Goal: Task Accomplishment & Management: Manage account settings

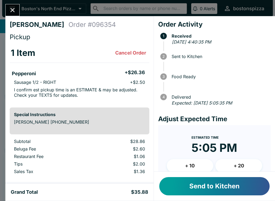
click at [194, 184] on button "Send to Kitchen" at bounding box center [214, 186] width 110 height 18
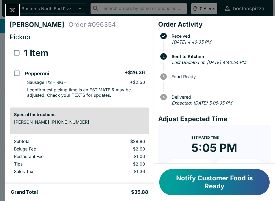
click at [225, 182] on button "Notify Customer Food is Ready" at bounding box center [214, 182] width 110 height 26
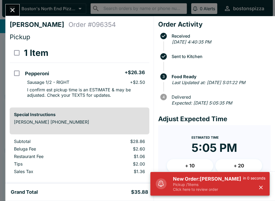
click at [194, 182] on h5 "New Order: [PERSON_NAME]" at bounding box center [208, 179] width 70 height 6
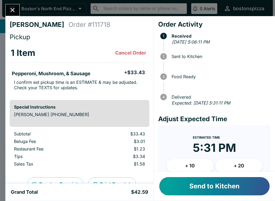
click at [228, 181] on button "Send to Kitchen" at bounding box center [214, 186] width 110 height 18
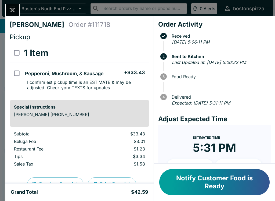
click at [10, 5] on button "Close" at bounding box center [13, 10] width 14 height 12
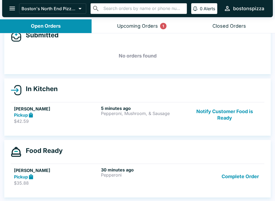
click at [144, 32] on button "Upcoming Orders 1" at bounding box center [138, 26] width 92 height 14
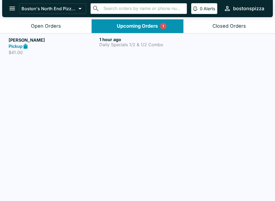
click at [146, 35] on link "[PERSON_NAME] Pickup $41.00 1 hour ago Daily Specials 1/2 & 1/2 Combo" at bounding box center [137, 45] width 275 height 25
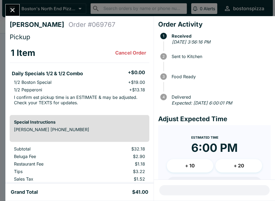
click at [13, 13] on icon "Close" at bounding box center [12, 9] width 7 height 7
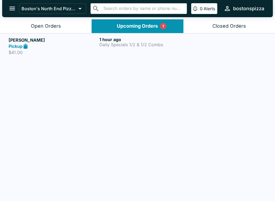
click at [59, 51] on p "$41.00" at bounding box center [53, 52] width 89 height 5
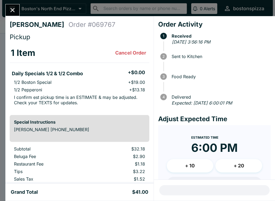
click at [8, 14] on button "Close" at bounding box center [13, 10] width 14 height 12
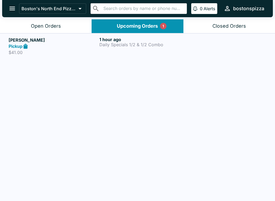
click at [50, 21] on button "Open Orders" at bounding box center [46, 26] width 92 height 14
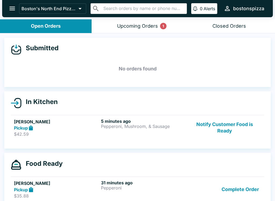
click at [141, 31] on button "Upcoming Orders 1" at bounding box center [138, 26] width 92 height 14
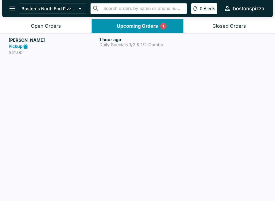
click at [124, 49] on div "1 hour ago Daily Specials 1/2 & 1/2 Combo" at bounding box center [143, 46] width 89 height 19
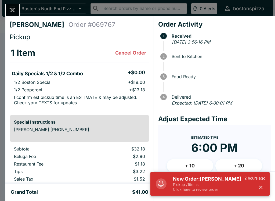
click at [209, 179] on h5 "New Order: [PERSON_NAME]" at bounding box center [208, 179] width 71 height 6
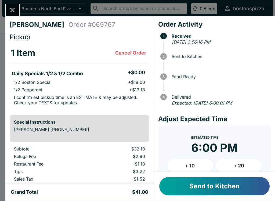
click at [222, 179] on button "Send to Kitchen" at bounding box center [214, 186] width 110 height 18
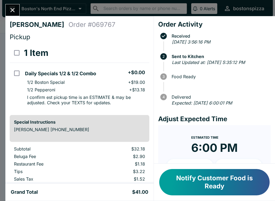
click at [19, 9] on button "Close" at bounding box center [13, 10] width 14 height 12
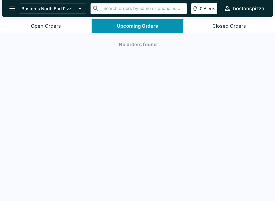
click at [63, 26] on button "Open Orders" at bounding box center [46, 26] width 92 height 14
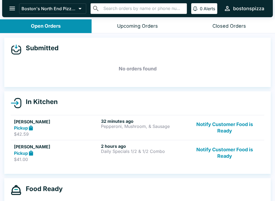
click at [231, 151] on button "Notify Customer Food is Ready" at bounding box center [224, 152] width 73 height 19
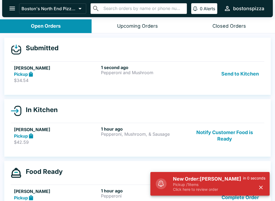
click at [212, 188] on p "Click here to review order" at bounding box center [208, 189] width 70 height 5
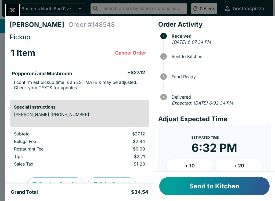
click at [222, 179] on button "Send to Kitchen" at bounding box center [214, 186] width 110 height 18
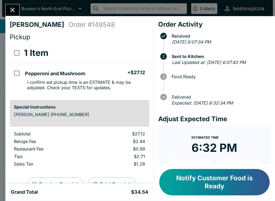
click at [15, 8] on icon "Close" at bounding box center [12, 9] width 7 height 7
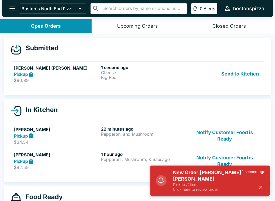
scroll to position [1, 0]
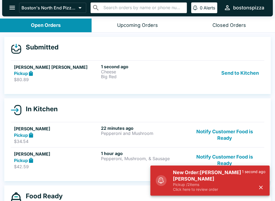
click at [184, 170] on h5 "New Order: [PERSON_NAME] [PERSON_NAME]" at bounding box center [207, 175] width 69 height 13
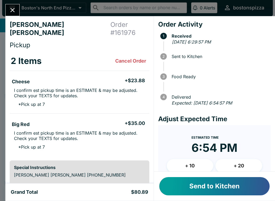
click at [213, 188] on button "Send to Kitchen" at bounding box center [214, 186] width 110 height 18
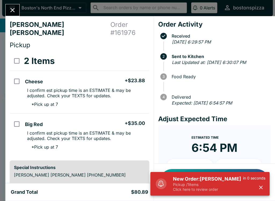
click at [209, 191] on p "Click here to review order" at bounding box center [208, 189] width 70 height 5
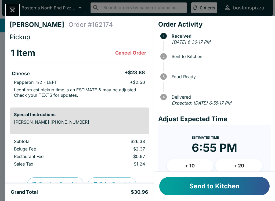
click at [203, 177] on button "Send to Kitchen" at bounding box center [214, 186] width 110 height 18
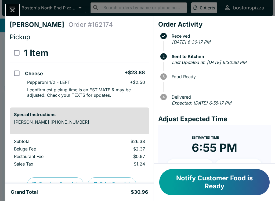
click at [15, 14] on icon "Close" at bounding box center [12, 9] width 7 height 7
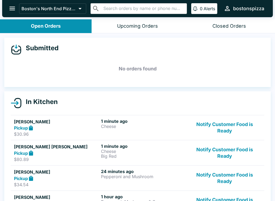
click at [33, 147] on h5 "[PERSON_NAME] [PERSON_NAME]" at bounding box center [56, 146] width 85 height 6
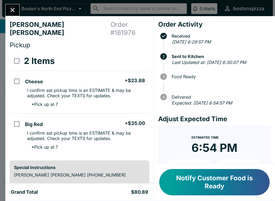
click at [16, 12] on button "Close" at bounding box center [13, 10] width 14 height 12
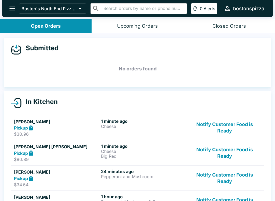
click at [235, 126] on button "Notify Customer Food is Ready" at bounding box center [224, 127] width 73 height 19
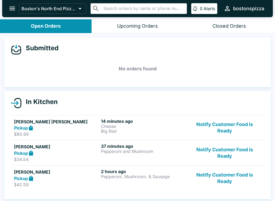
click at [229, 122] on button "Notify Customer Food is Ready" at bounding box center [224, 127] width 73 height 19
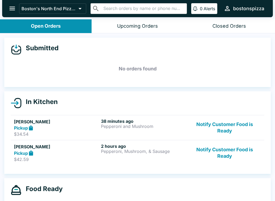
click at [237, 126] on button "Notify Customer Food is Ready" at bounding box center [224, 127] width 73 height 19
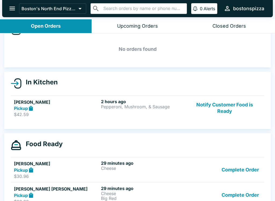
scroll to position [20, 0]
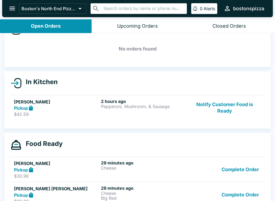
click at [241, 107] on button "Notify Customer Food is Ready" at bounding box center [224, 108] width 73 height 19
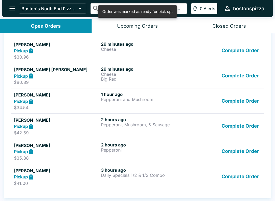
scroll to position [131, 0]
click at [243, 180] on button "Complete Order" at bounding box center [240, 176] width 42 height 19
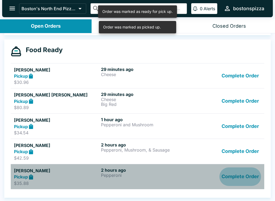
click at [244, 167] on button "Complete Order" at bounding box center [240, 176] width 42 height 19
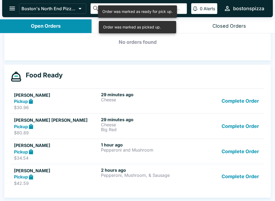
click at [240, 167] on button "Complete Order" at bounding box center [240, 176] width 42 height 19
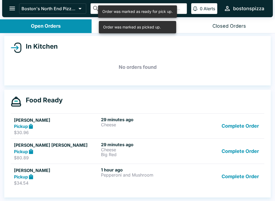
click at [240, 167] on button "Complete Order" at bounding box center [240, 176] width 42 height 19
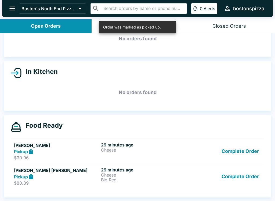
scroll to position [30, 0]
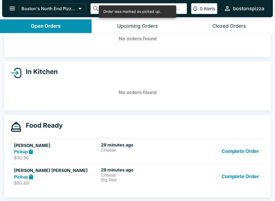
click at [251, 169] on button "Complete Order" at bounding box center [240, 176] width 42 height 19
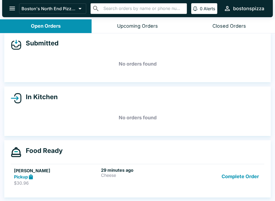
scroll to position [5, 0]
click at [246, 168] on button "Complete Order" at bounding box center [240, 176] width 42 height 19
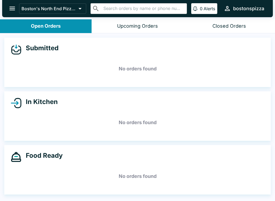
click at [8, 9] on button "open drawer" at bounding box center [12, 9] width 14 height 14
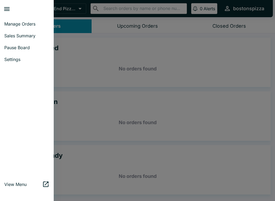
click at [30, 34] on span "Sales Summary" at bounding box center [26, 35] width 45 height 5
select select "03:00"
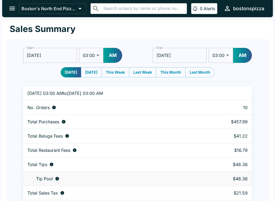
click at [11, 6] on icon "open drawer" at bounding box center [12, 8] width 7 height 7
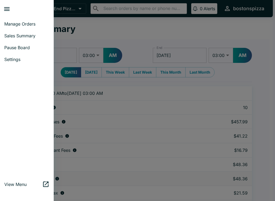
click at [18, 27] on link "Manage Orders" at bounding box center [27, 24] width 54 height 12
